Goal: Information Seeking & Learning: Learn about a topic

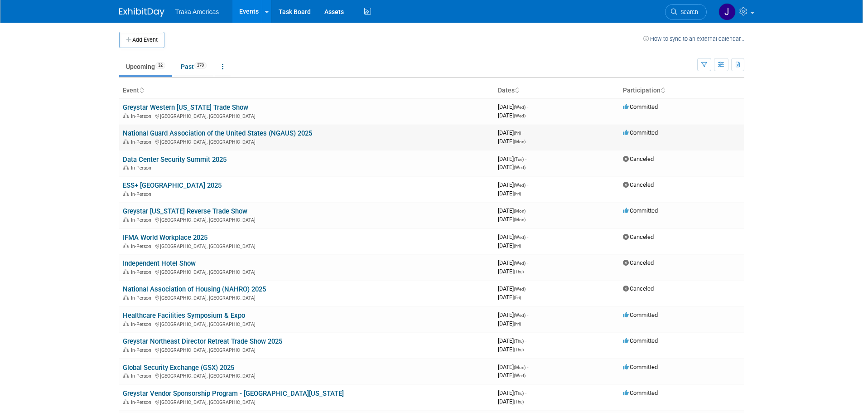
click at [289, 132] on link "National Guard Association of the United States (NGAUS) 2025" at bounding box center [217, 133] width 189 height 8
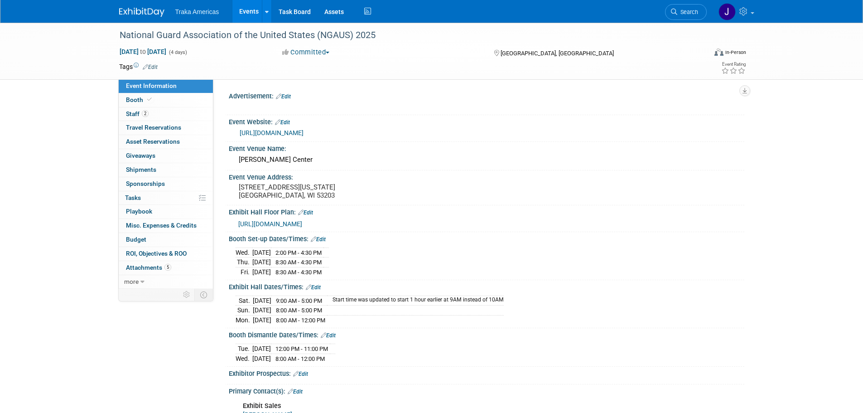
select select "National"
click at [156, 98] on link "Booth" at bounding box center [166, 100] width 94 height 14
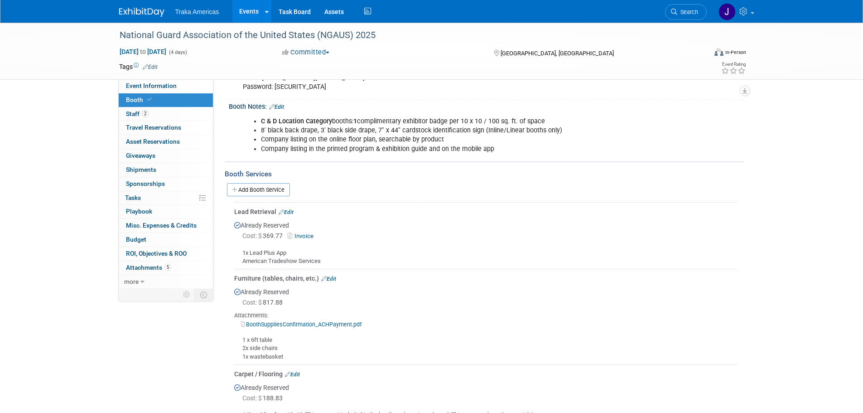
scroll to position [227, 0]
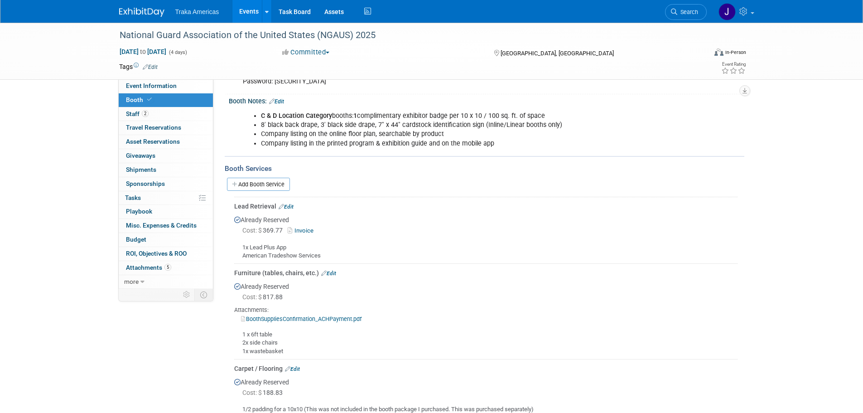
click at [291, 205] on link "Edit" at bounding box center [286, 206] width 15 height 6
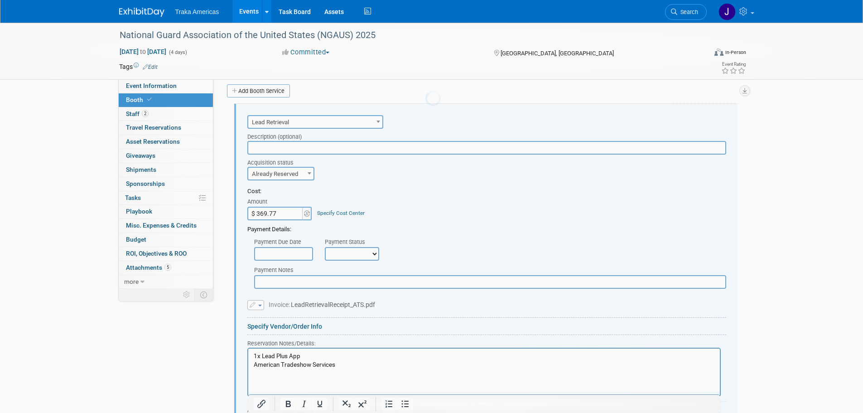
scroll to position [0, 0]
click at [362, 364] on p "1x Lead Plus App American Tradeshow Services" at bounding box center [483, 360] width 461 height 17
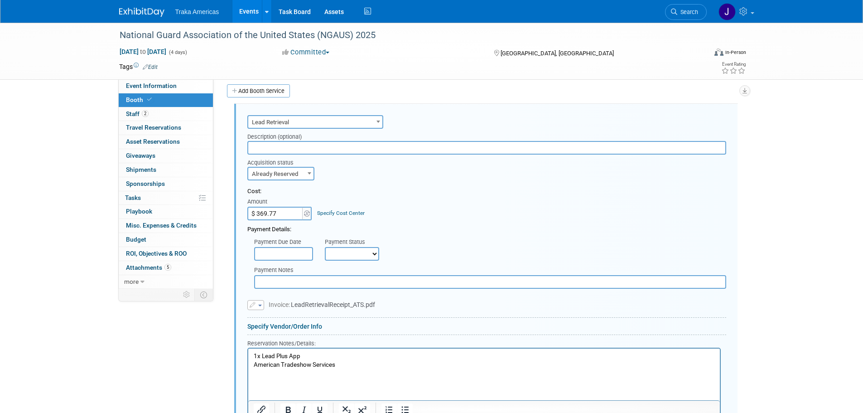
click at [263, 377] on html "1x Lead Plus App American Tradeshow Services" at bounding box center [484, 362] width 472 height 29
paste body "Rich Text Area. Press ALT-0 for help."
click at [254, 371] on b "2844931" at bounding box center [265, 372] width 25 height 7
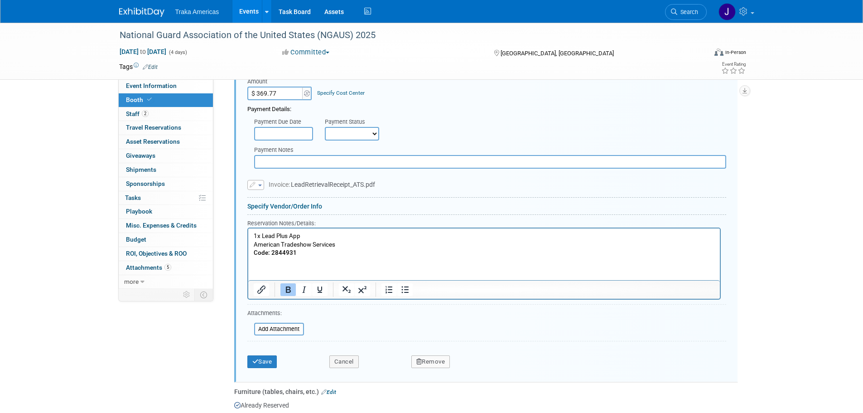
scroll to position [456, 0]
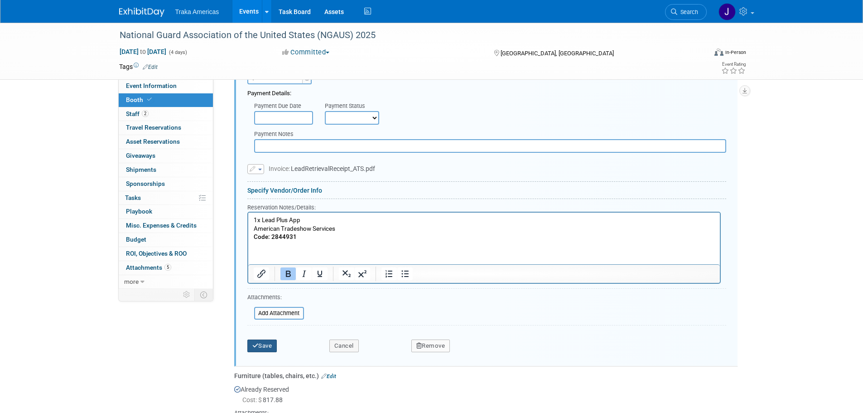
click at [271, 352] on button "Save" at bounding box center [262, 345] width 30 height 13
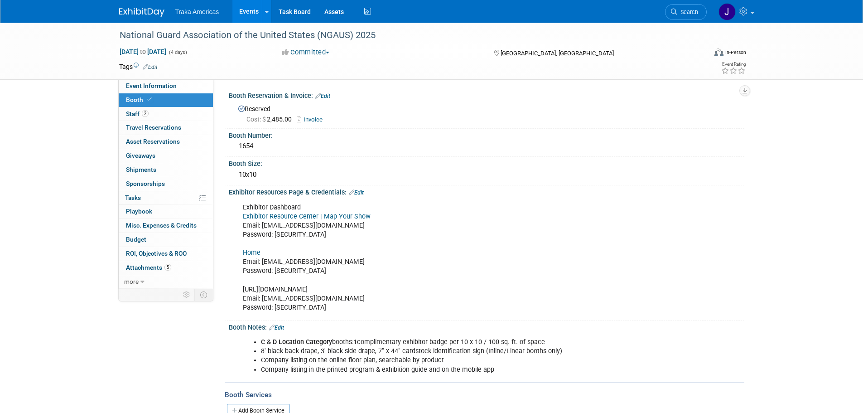
scroll to position [0, 0]
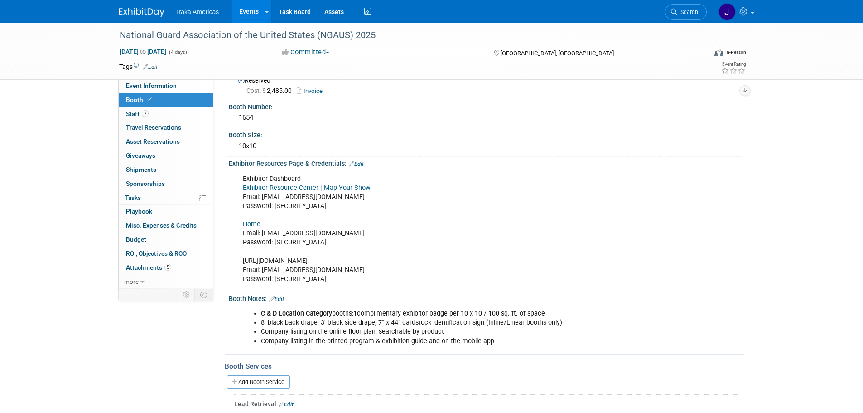
drag, startPoint x: 316, startPoint y: 278, endPoint x: 315, endPoint y: 286, distance: 7.3
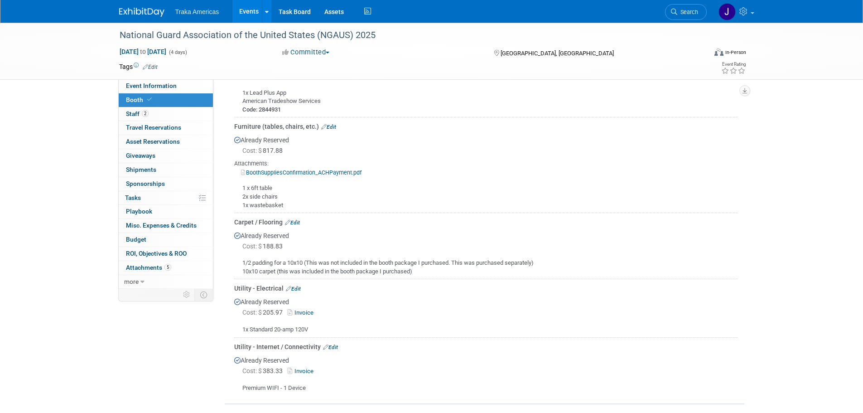
scroll to position [287, 0]
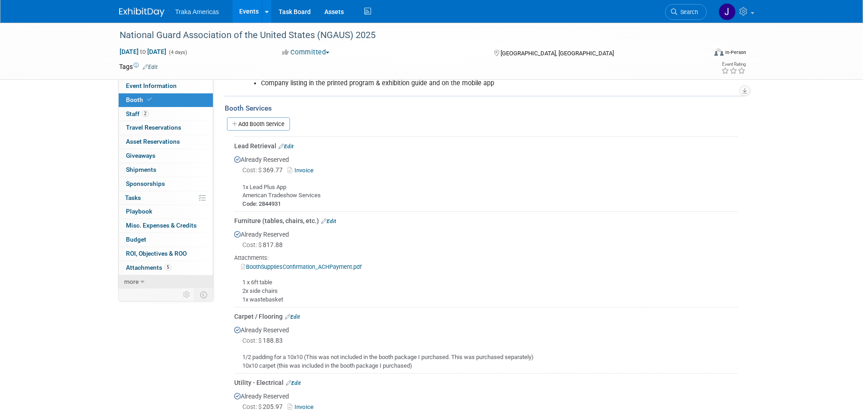
click at [167, 275] on link "more" at bounding box center [166, 282] width 94 height 14
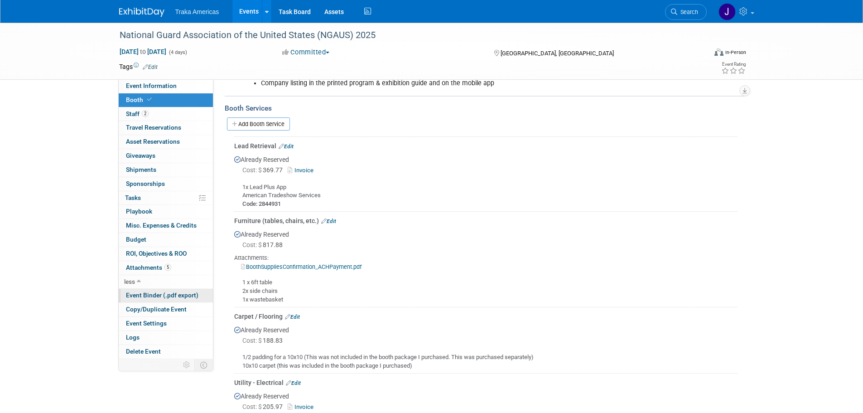
click at [172, 294] on span "Event Binder (.pdf export)" at bounding box center [162, 294] width 73 height 7
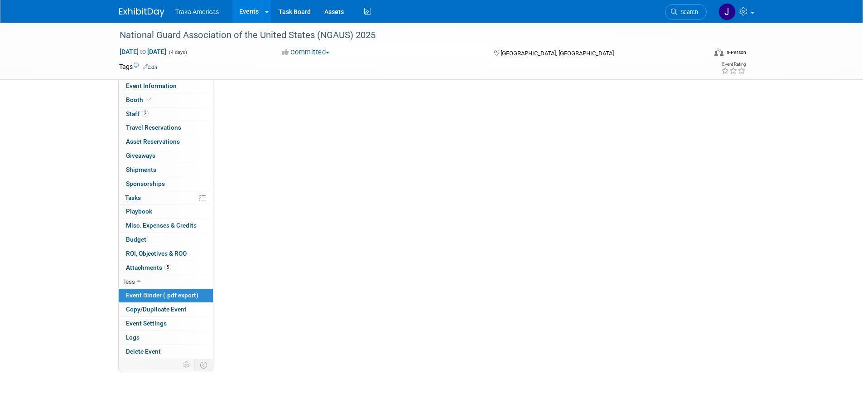
scroll to position [0, 0]
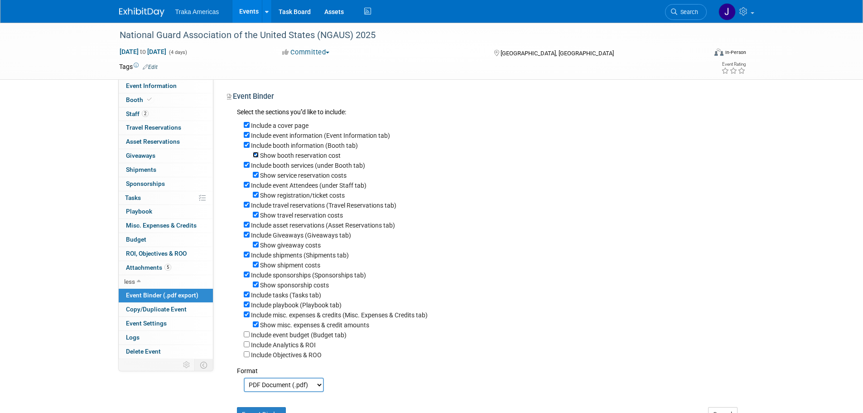
click at [254, 155] on input "Show booth reservation cost" at bounding box center [256, 155] width 6 height 6
checkbox input "false"
click at [258, 178] on input "Show service reservation costs" at bounding box center [256, 175] width 6 height 6
checkbox input "false"
click at [257, 196] on input "Show registration/ticket costs" at bounding box center [256, 195] width 6 height 6
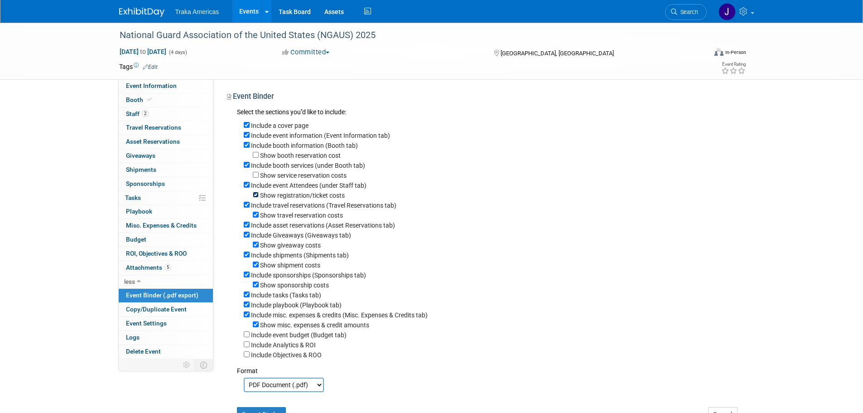
checkbox input "false"
click at [257, 218] on input "Show travel reservation costs" at bounding box center [256, 215] width 6 height 6
checkbox input "false"
click at [257, 247] on input "Show giveaway costs" at bounding box center [256, 245] width 6 height 6
checkbox input "false"
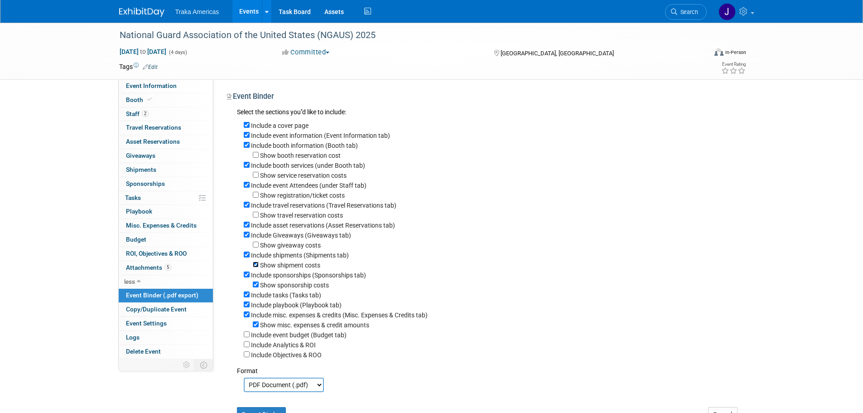
drag, startPoint x: 254, startPoint y: 272, endPoint x: 257, endPoint y: 277, distance: 5.5
click at [255, 267] on input "Show shipment costs" at bounding box center [256, 264] width 6 height 6
checkbox input "false"
click at [256, 287] on input "Show sponsorship costs" at bounding box center [256, 284] width 6 height 6
checkbox input "false"
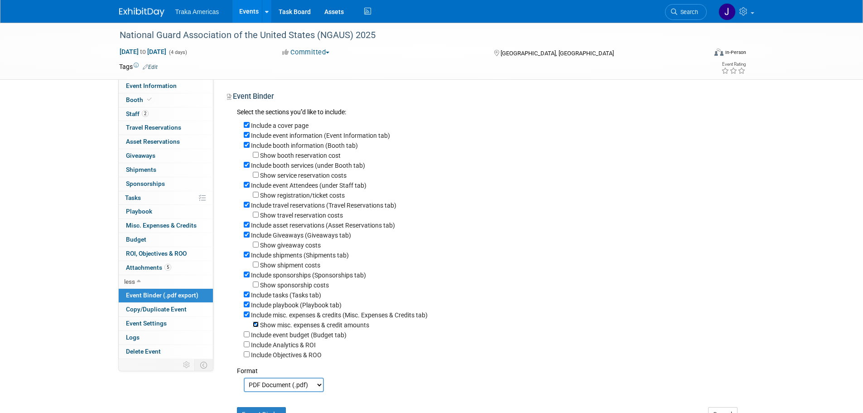
click at [258, 327] on input "Show misc. expenses & credit amounts" at bounding box center [256, 324] width 6 height 6
checkbox input "false"
click at [246, 317] on input "Include misc. expenses & credits (Misc. Expenses & Credits tab)" at bounding box center [247, 314] width 6 height 6
checkbox input "false"
click at [246, 307] on input "Include playbook (Playbook tab)" at bounding box center [247, 304] width 6 height 6
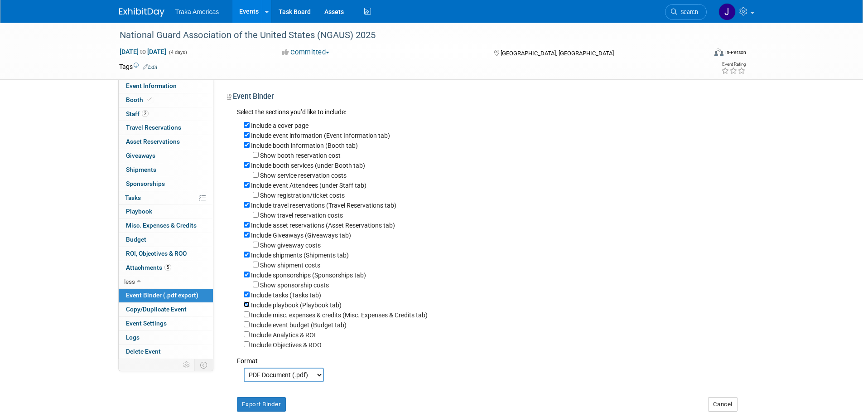
checkbox input "false"
click at [247, 297] on input "Include tasks (Tasks tab)" at bounding box center [247, 294] width 6 height 6
checkbox input "false"
click at [246, 277] on input "Include sponsorships (Sponsorships tab)" at bounding box center [247, 274] width 6 height 6
checkbox input "false"
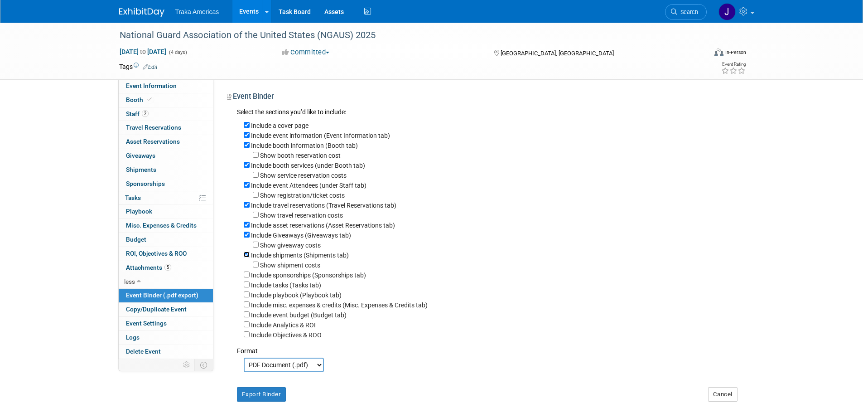
click at [248, 257] on input "Include shipments (Shipments tab)" at bounding box center [247, 255] width 6 height 6
checkbox input "false"
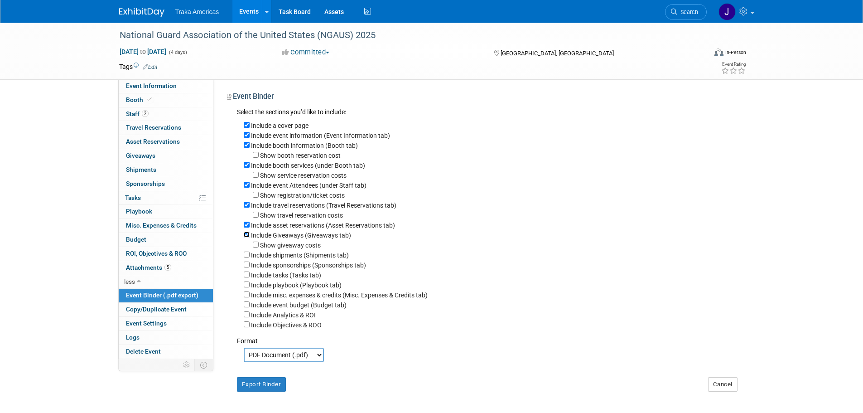
click at [248, 237] on input "Include Giveaways (Giveaways tab)" at bounding box center [247, 235] width 6 height 6
checkbox input "false"
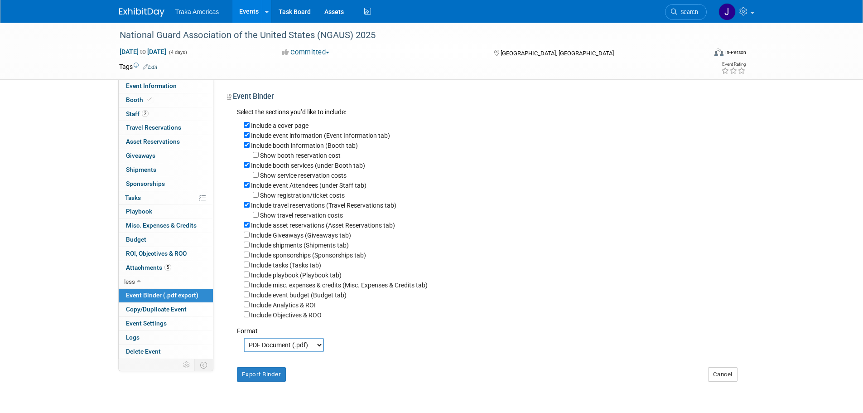
click at [247, 230] on div "Include asset reservations (Asset Reservations tab)" at bounding box center [491, 225] width 494 height 10
click at [246, 228] on input "Include asset reservations (Asset Reservations tab)" at bounding box center [247, 225] width 6 height 6
checkbox input "false"
click at [246, 208] on input "Include travel reservations (Travel Reservations tab)" at bounding box center [247, 205] width 6 height 6
checkbox input "false"
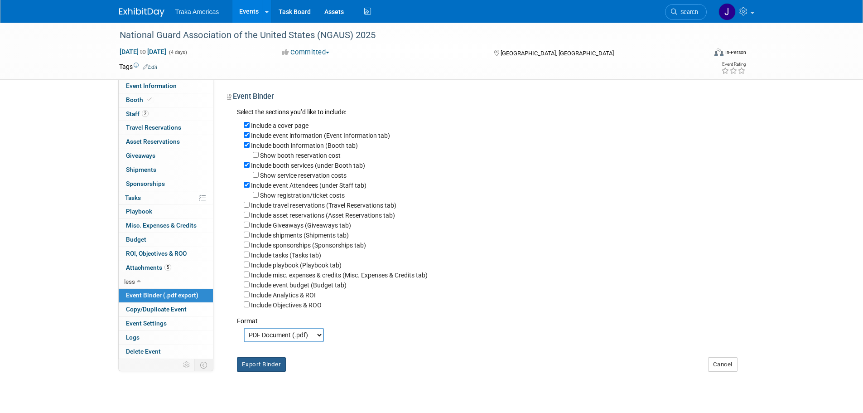
click at [254, 371] on button "Export Binder" at bounding box center [261, 364] width 49 height 15
drag, startPoint x: 723, startPoint y: 379, endPoint x: 716, endPoint y: 376, distance: 7.5
click at [720, 372] on button "Cancel" at bounding box center [722, 364] width 29 height 15
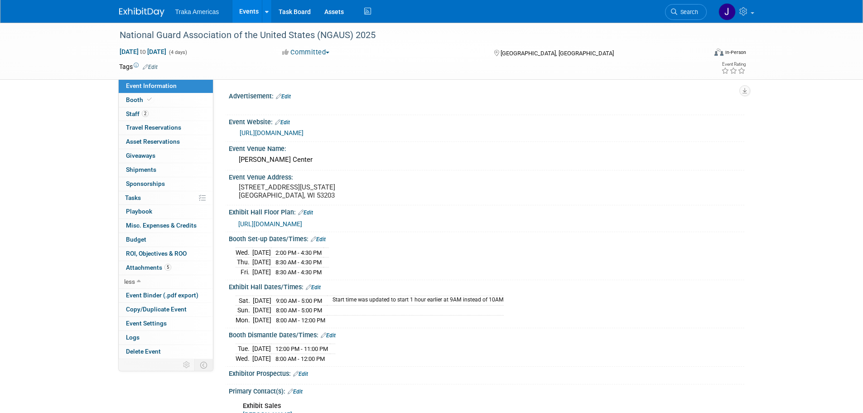
click at [140, 13] on img at bounding box center [141, 12] width 45 height 9
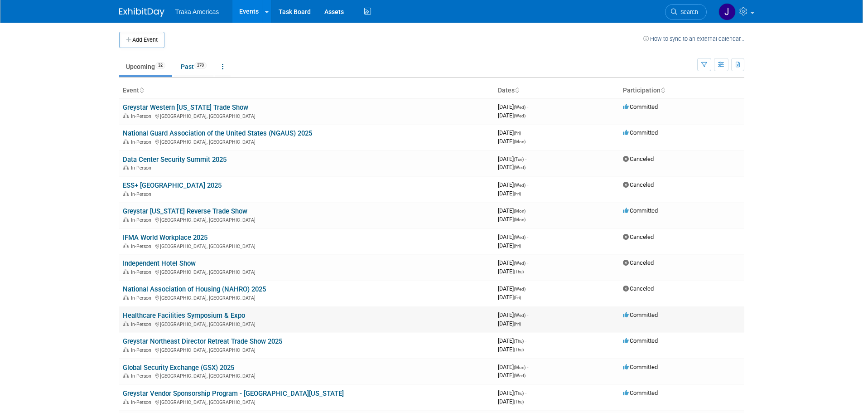
click at [215, 318] on link "Healthcare Facilities Symposium & Expo" at bounding box center [184, 315] width 122 height 8
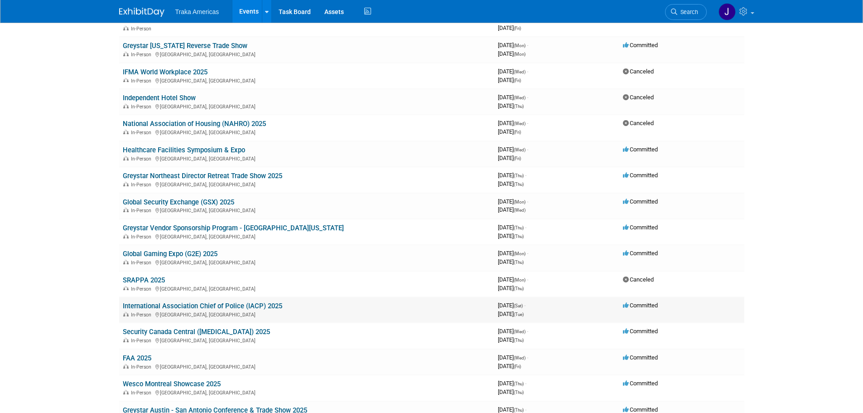
scroll to position [181, 0]
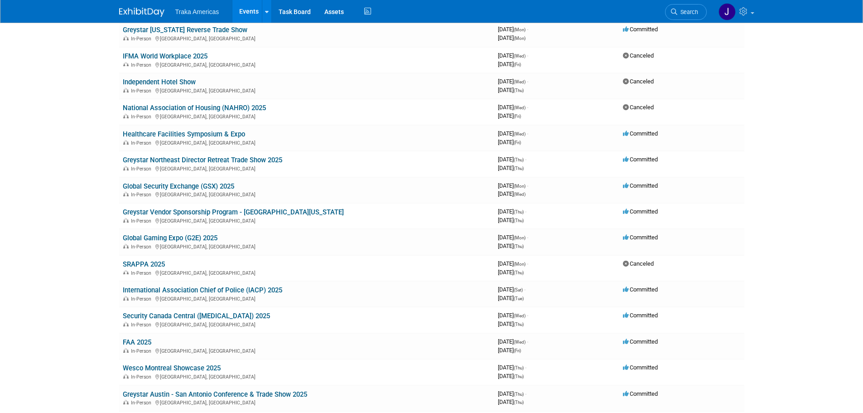
click at [54, 194] on body "Traka Americas Events Add Event Bulk Upload Events Shareable Event Boards Recen…" at bounding box center [431, 25] width 863 height 413
click at [185, 313] on link "Security Canada Central ([MEDICAL_DATA]) 2025" at bounding box center [196, 316] width 147 height 8
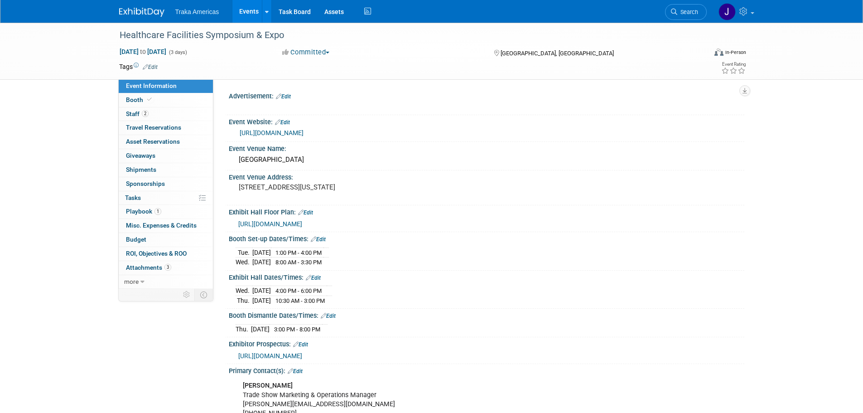
select select "Regional"
click at [160, 99] on link "Booth" at bounding box center [166, 100] width 94 height 14
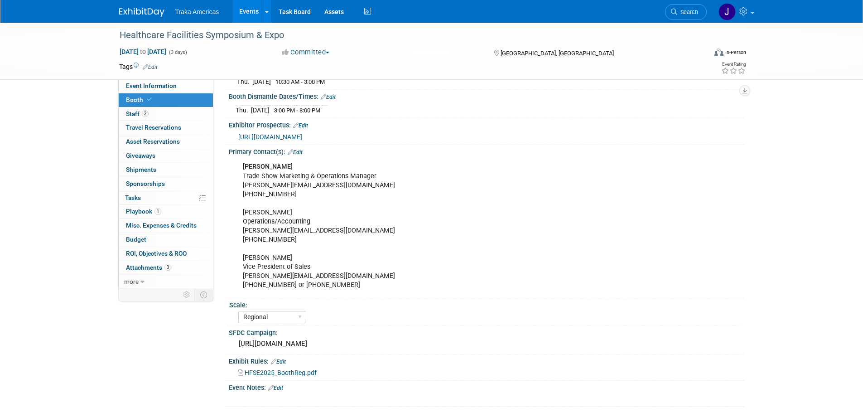
scroll to position [218, 0]
click at [178, 86] on link "Event Information" at bounding box center [166, 86] width 94 height 14
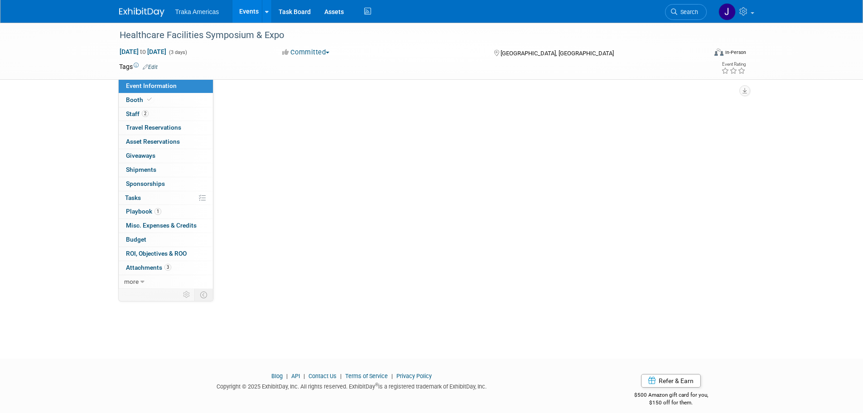
select select "Regional"
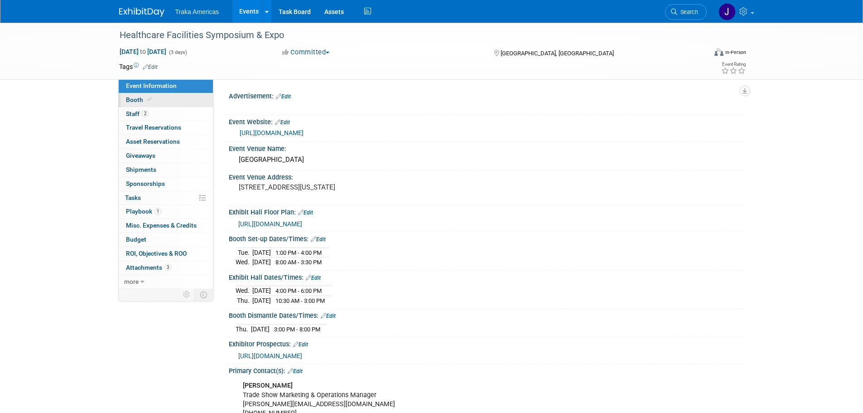
click at [183, 95] on link "Booth" at bounding box center [166, 100] width 94 height 14
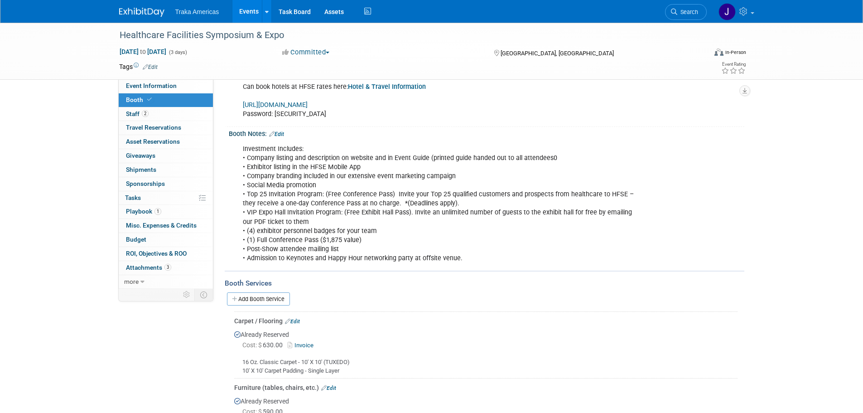
scroll to position [5, 0]
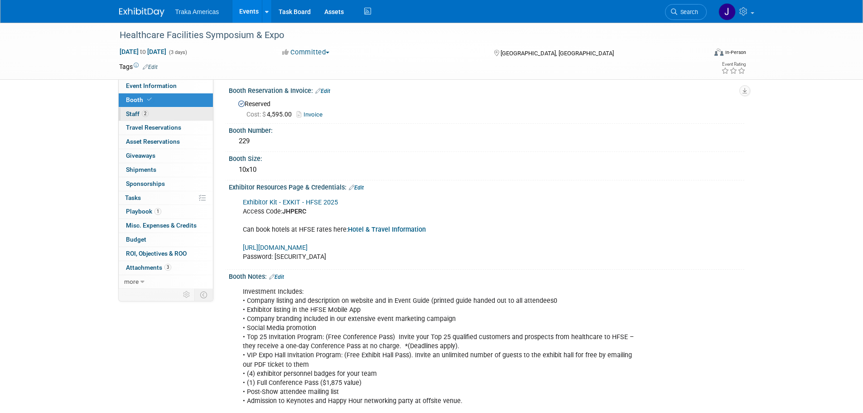
click at [163, 116] on link "2 Staff 2" at bounding box center [166, 114] width 94 height 14
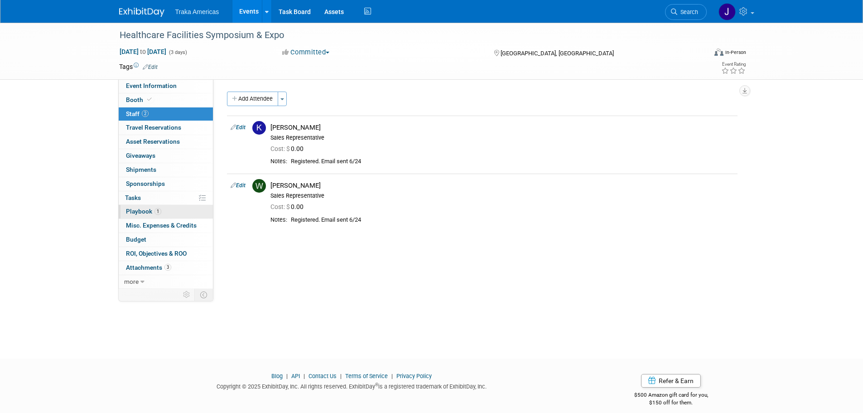
click at [182, 215] on link "1 Playbook 1" at bounding box center [166, 212] width 94 height 14
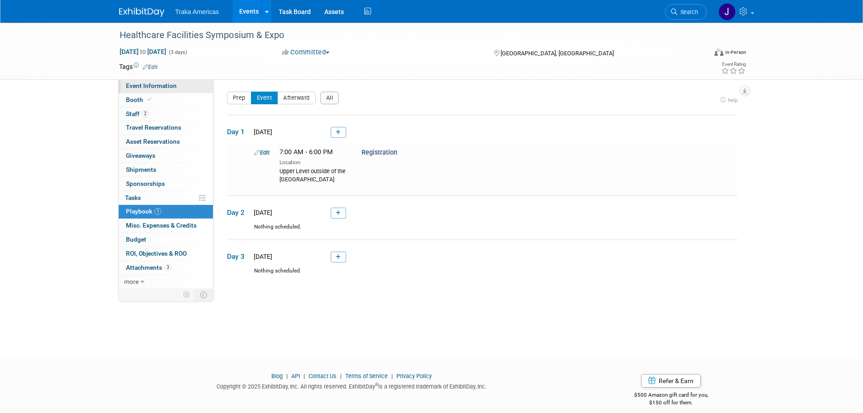
click at [180, 83] on link "Event Information" at bounding box center [166, 86] width 94 height 14
select select "Regional"
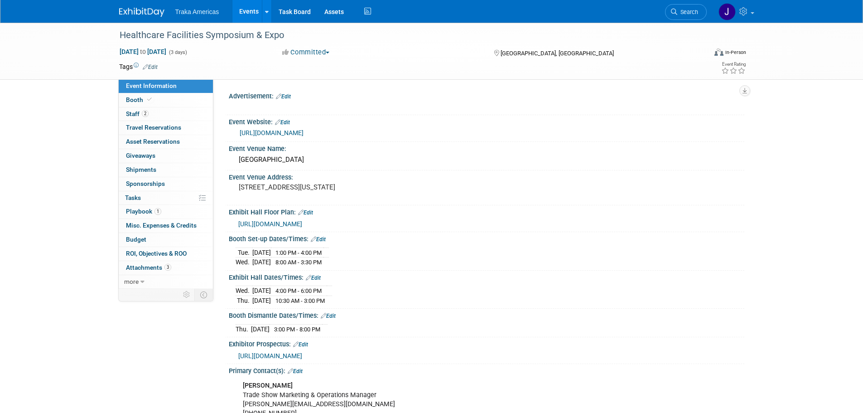
click at [84, 209] on div "Healthcare Facilities Symposium & Expo Sep 24, 2025 to Sep 26, 2025 (3 days) Se…" at bounding box center [431, 333] width 863 height 621
click at [186, 93] on link "Booth" at bounding box center [166, 100] width 94 height 14
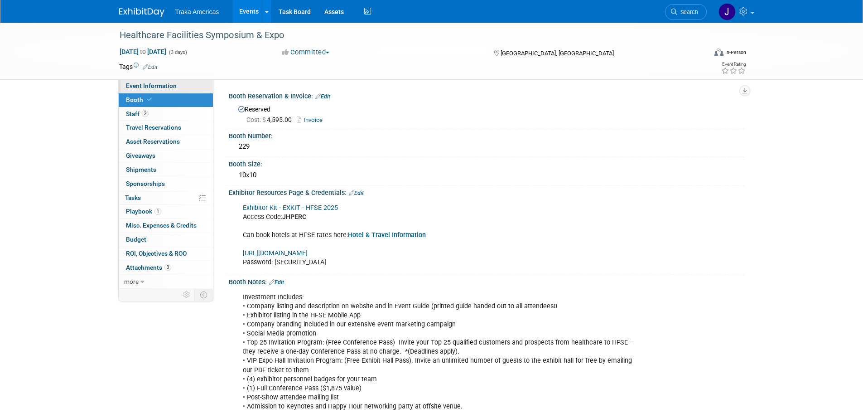
click at [188, 82] on link "Event Information" at bounding box center [166, 86] width 94 height 14
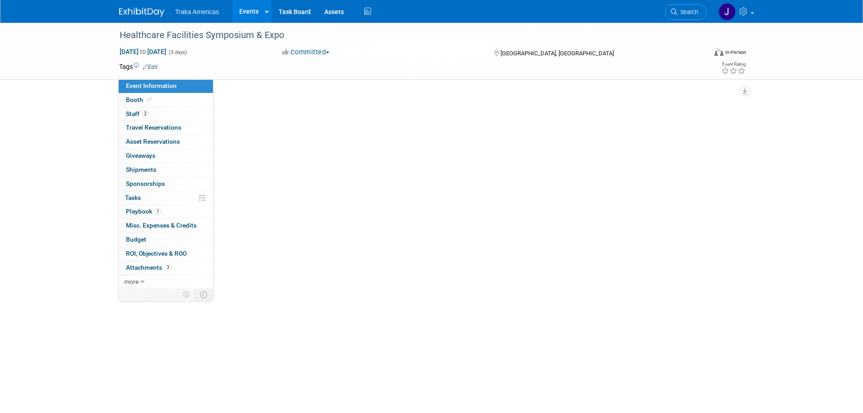
select select "Regional"
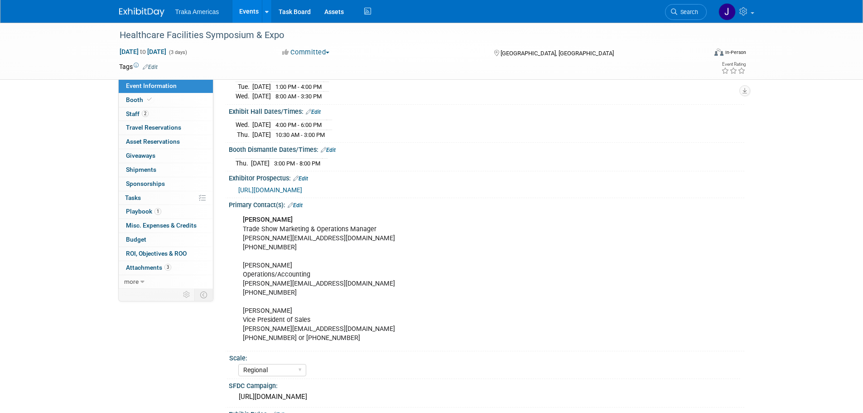
scroll to position [37, 0]
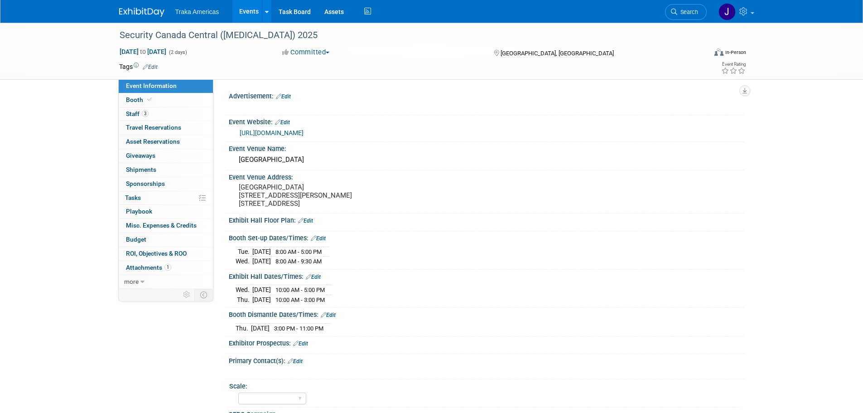
click at [271, 133] on link "[URL][DOMAIN_NAME]" at bounding box center [272, 132] width 64 height 7
click at [145, 8] on img at bounding box center [141, 12] width 45 height 9
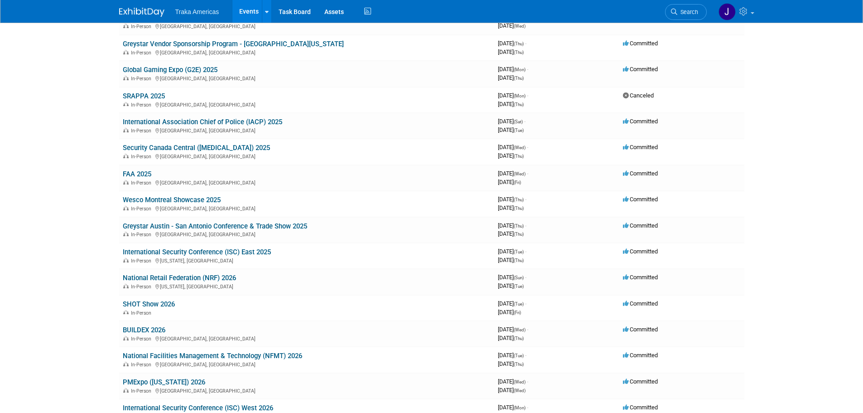
scroll to position [499, 0]
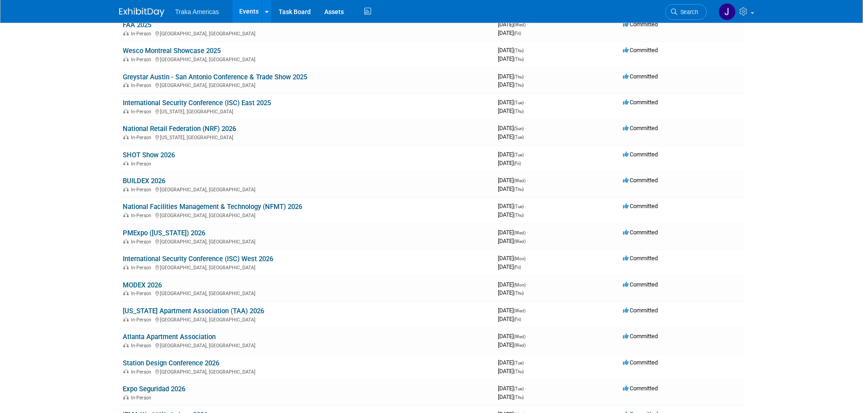
click at [215, 311] on link "[US_STATE] Apartment Association (TAA) 2026" at bounding box center [193, 311] width 141 height 8
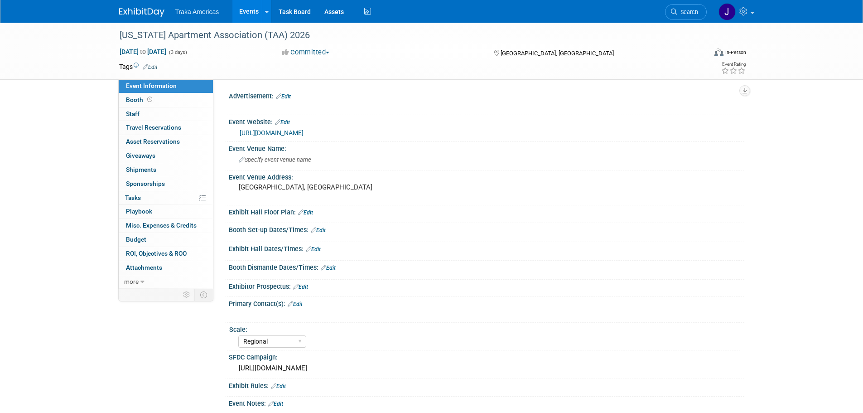
select select "Regional"
click at [190, 96] on link "Booth" at bounding box center [166, 100] width 94 height 14
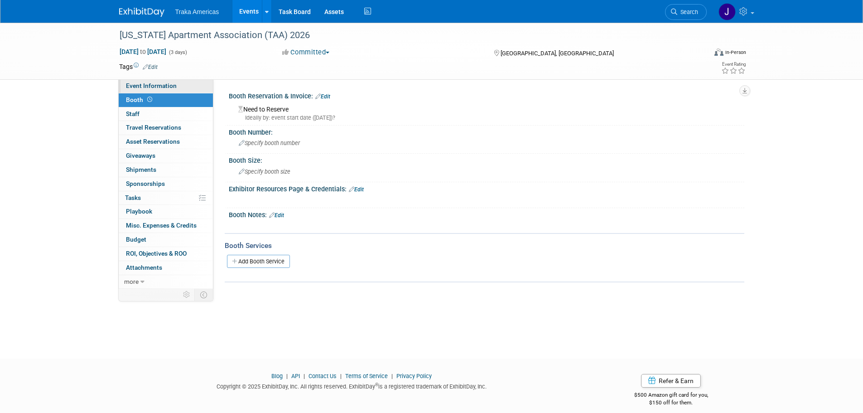
click at [194, 89] on link "Event Information" at bounding box center [166, 86] width 94 height 14
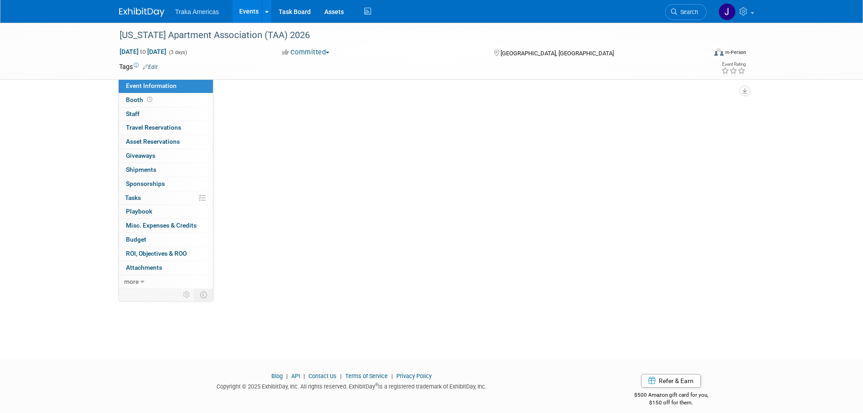
select select "Regional"
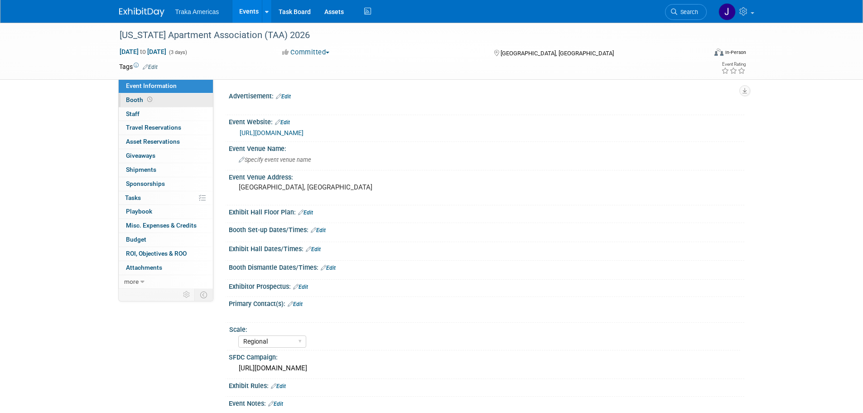
click at [184, 96] on link "Booth" at bounding box center [166, 100] width 94 height 14
